Goal: Transaction & Acquisition: Purchase product/service

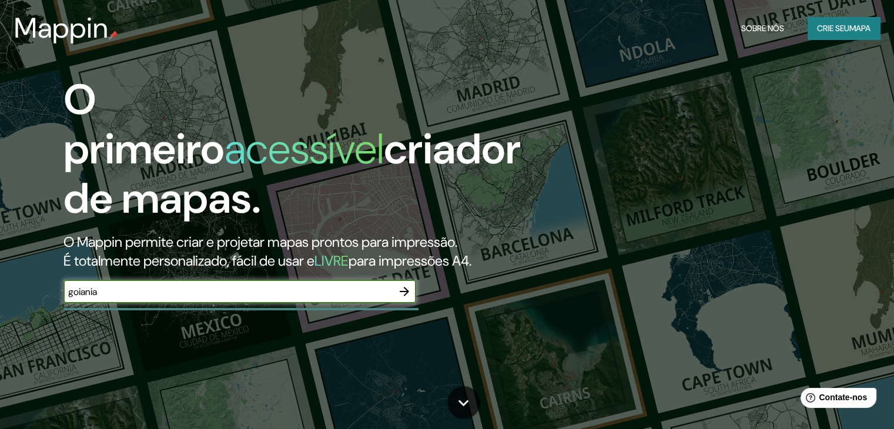
type input "goiania"
click at [389, 289] on input "goiania" at bounding box center [227, 292] width 329 height 14
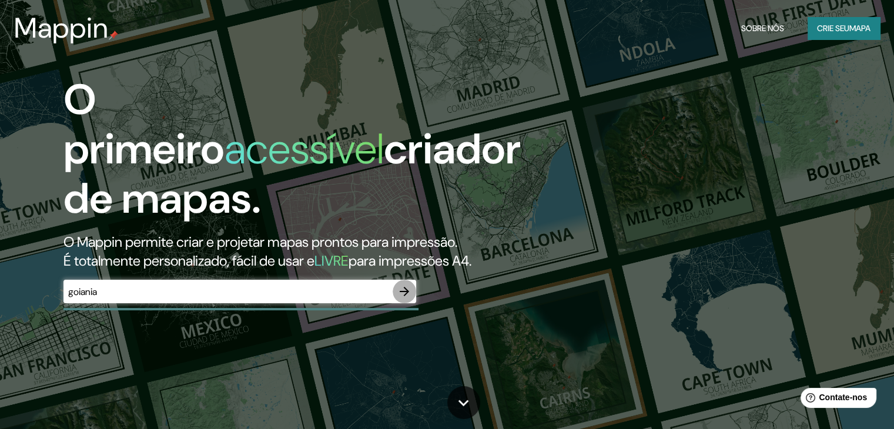
click at [405, 292] on icon "button" at bounding box center [404, 291] width 9 height 9
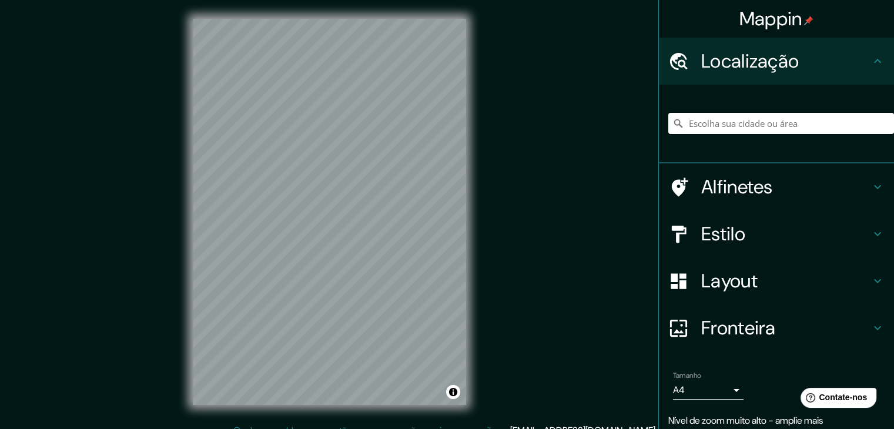
click at [748, 120] on input "Escolha sua cidade ou área" at bounding box center [781, 123] width 226 height 21
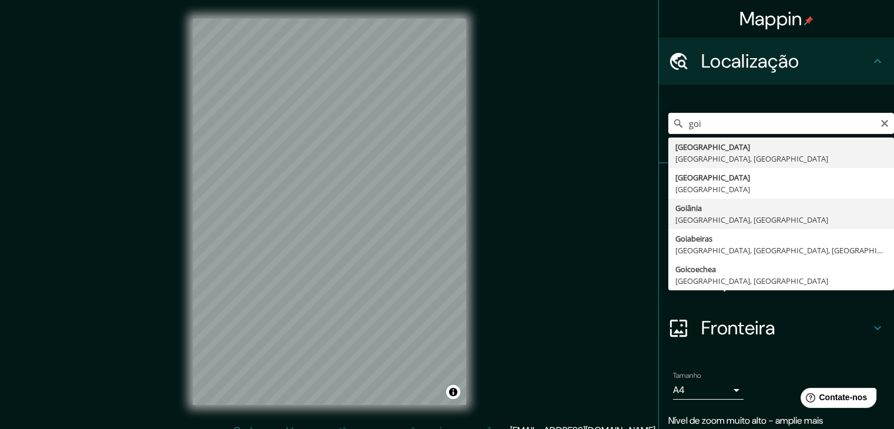
type input "Goiânia, [GEOGRAPHIC_DATA], [GEOGRAPHIC_DATA]"
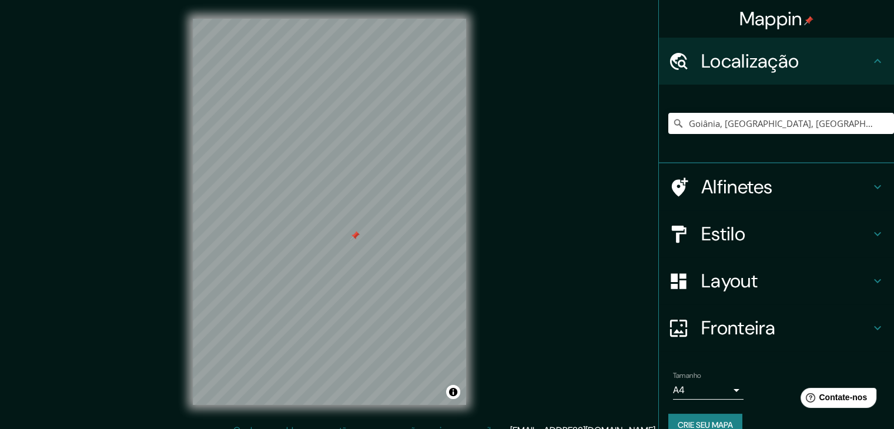
click at [757, 222] on h4 "Estilo" at bounding box center [785, 234] width 169 height 24
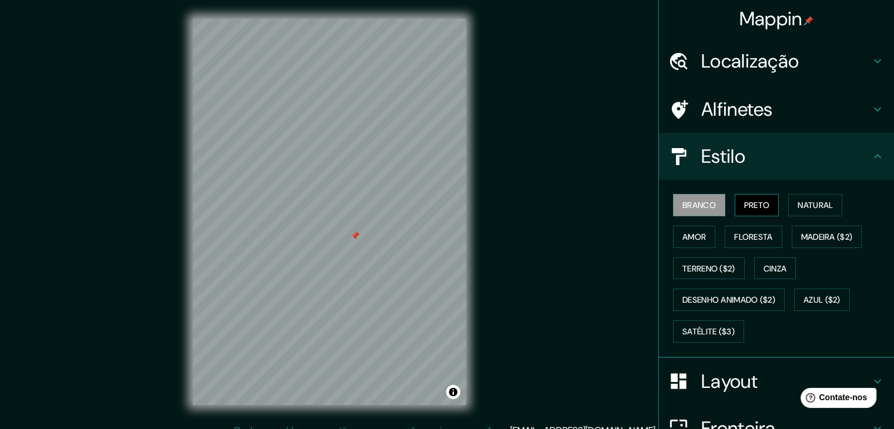
click at [754, 210] on font "Preto" at bounding box center [757, 204] width 26 height 15
click at [803, 205] on font "Natural" at bounding box center [815, 205] width 35 height 11
click at [682, 200] on font "Branco" at bounding box center [699, 205] width 34 height 11
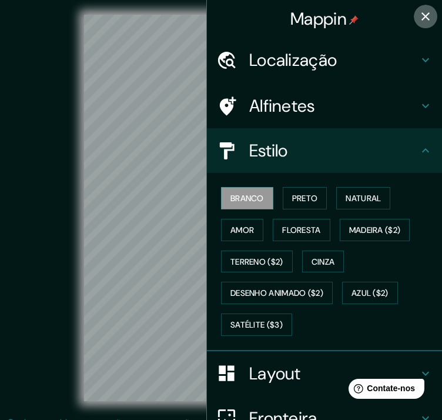
drag, startPoint x: 420, startPoint y: 16, endPoint x: 374, endPoint y: 96, distance: 91.6
click at [419, 16] on icon "button" at bounding box center [425, 16] width 14 height 14
